Goal: Task Accomplishment & Management: Manage account settings

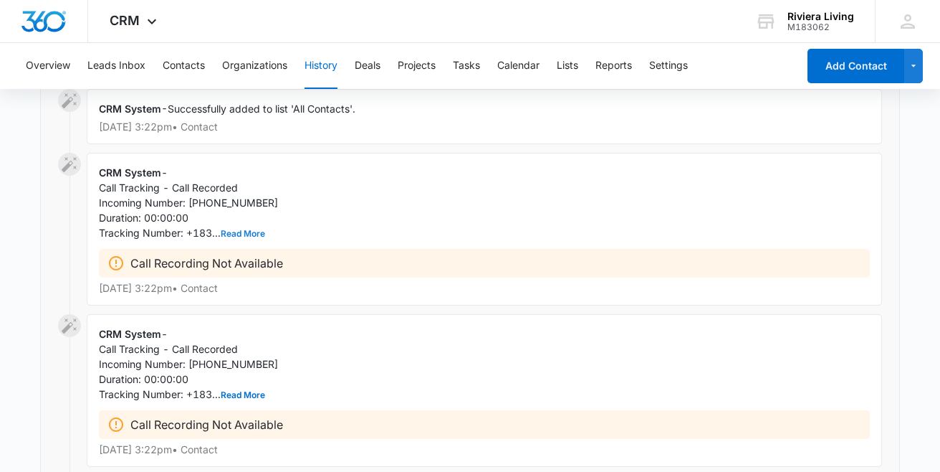
scroll to position [234, 0]
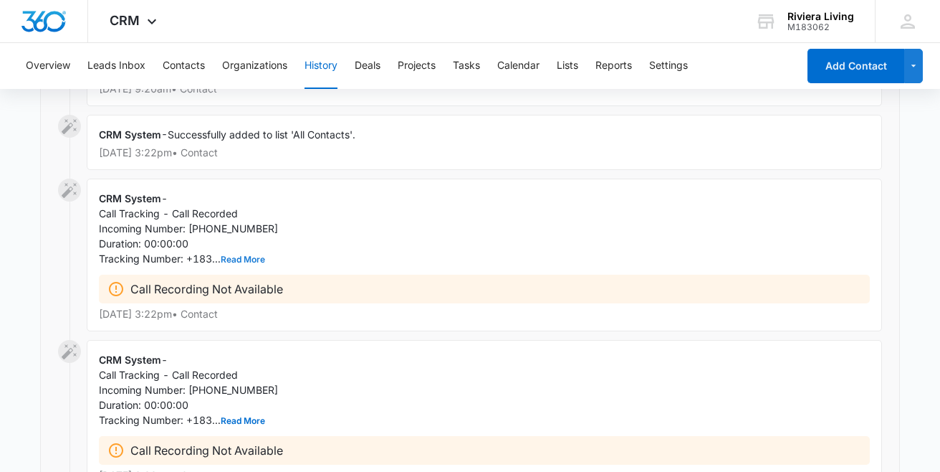
click at [244, 259] on button "Read More" at bounding box center [243, 259] width 44 height 9
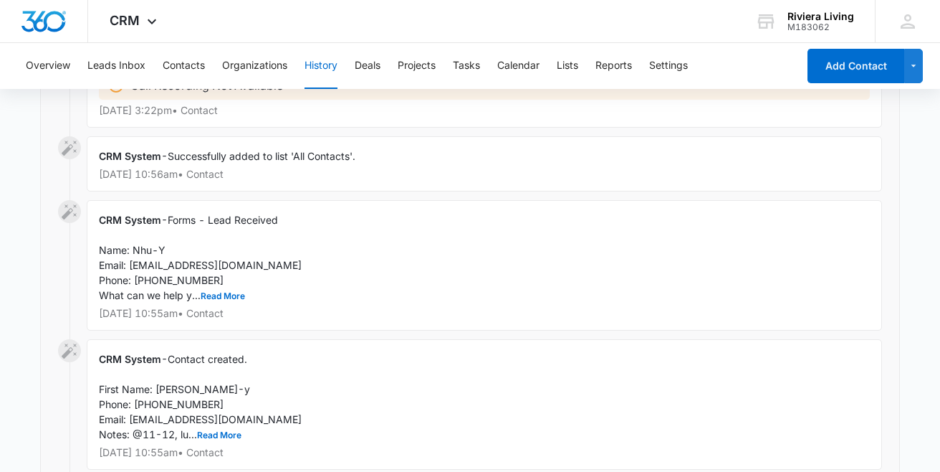
scroll to position [618, 0]
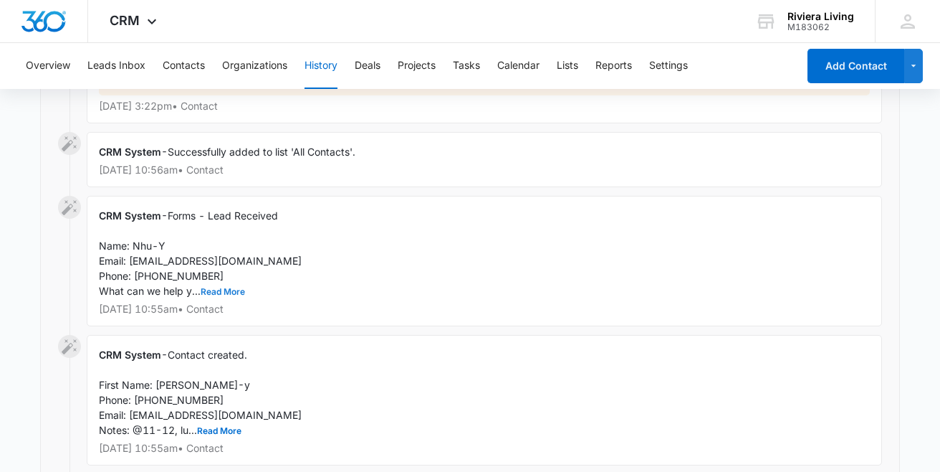
click at [232, 296] on button "Read More" at bounding box center [223, 291] width 44 height 9
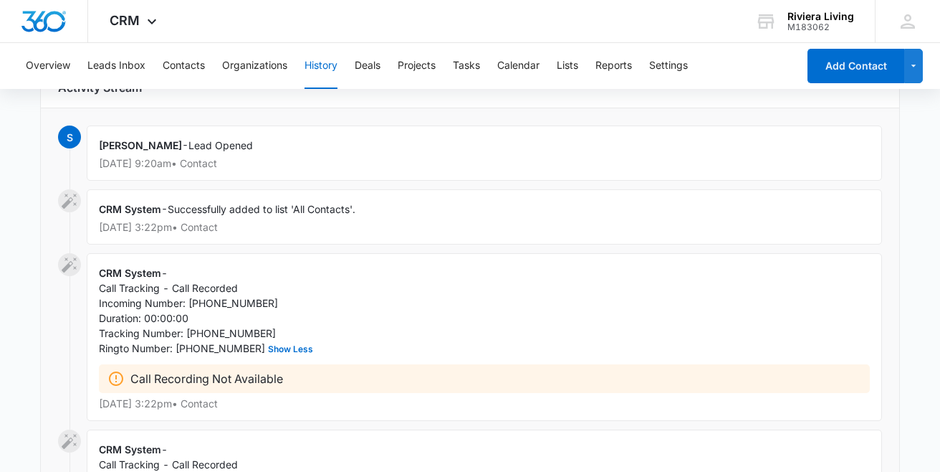
scroll to position [159, 0]
click at [62, 57] on button "Overview" at bounding box center [48, 66] width 44 height 46
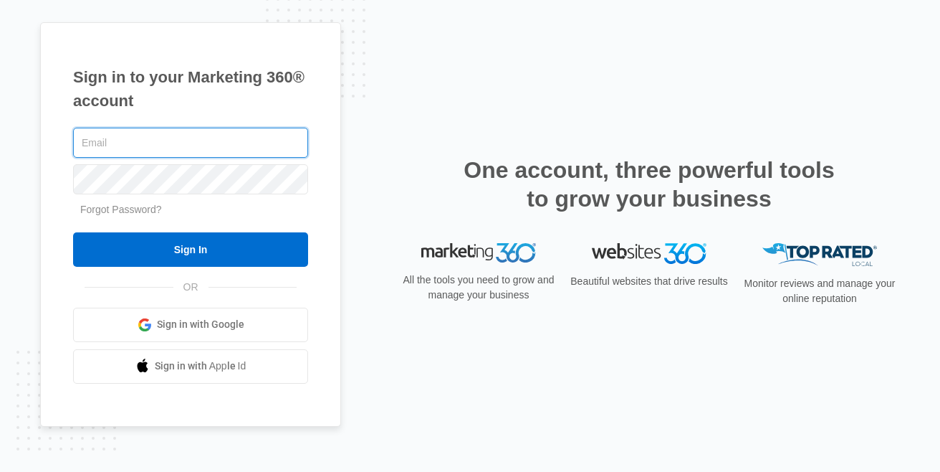
type input "[EMAIL_ADDRESS][DOMAIN_NAME]"
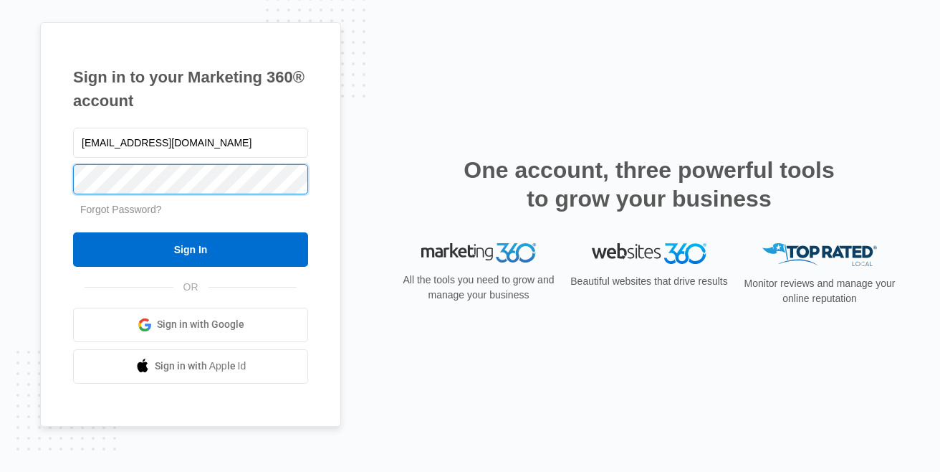
click at [191, 249] on input "Sign In" at bounding box center [190, 249] width 235 height 34
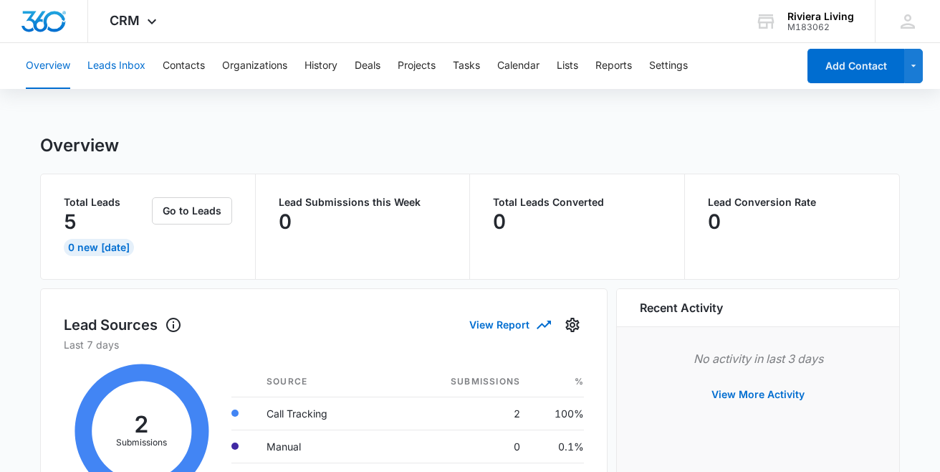
click at [114, 64] on button "Leads Inbox" at bounding box center [116, 66] width 58 height 46
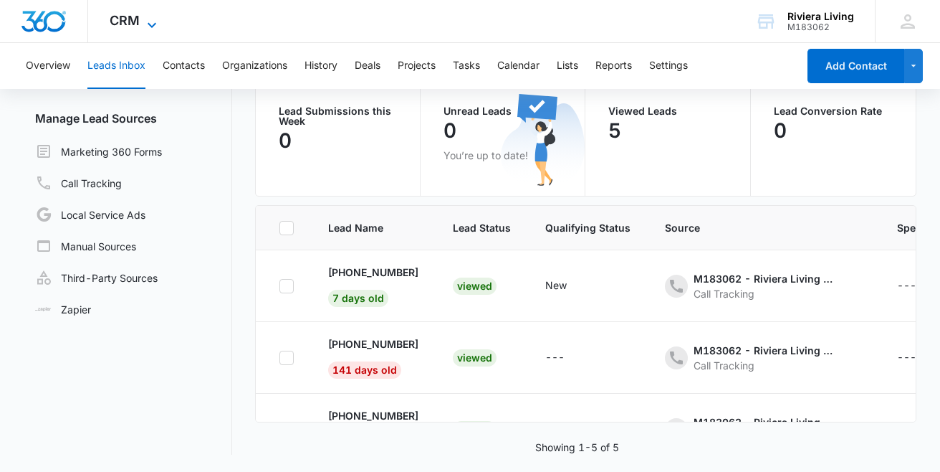
click at [146, 19] on icon at bounding box center [151, 24] width 17 height 17
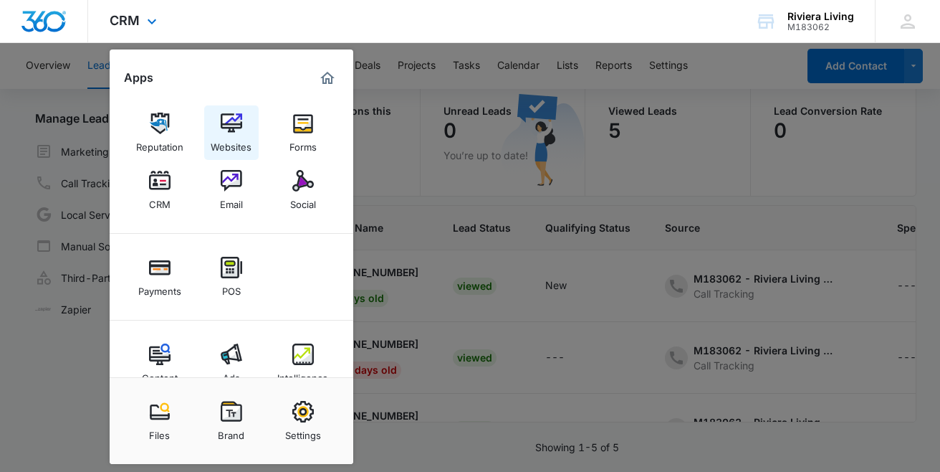
click at [224, 118] on img at bounding box center [231, 123] width 21 height 21
